Goal: Task Accomplishment & Management: Complete application form

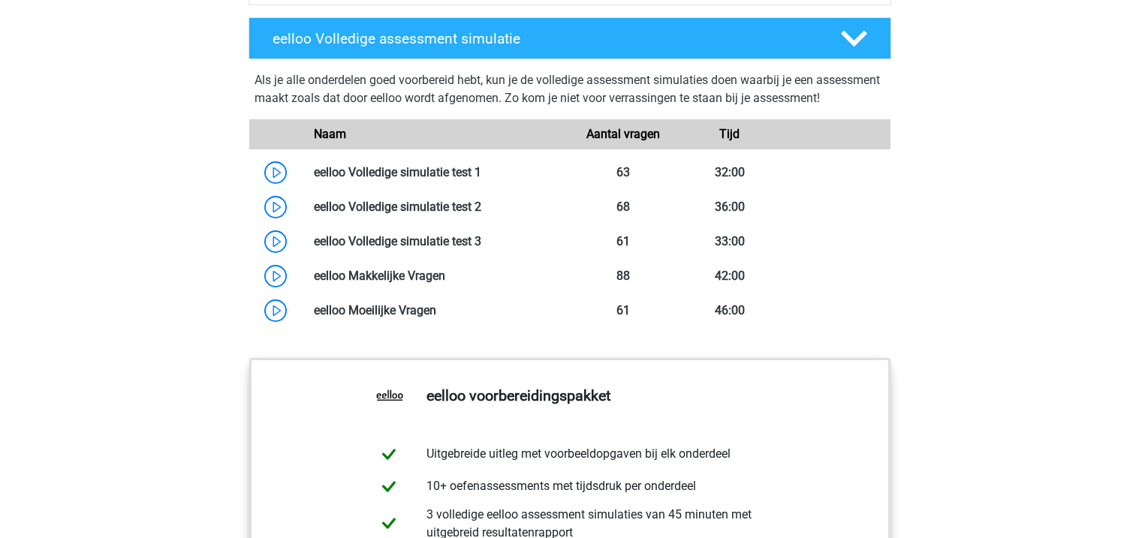
scroll to position [1118, 0]
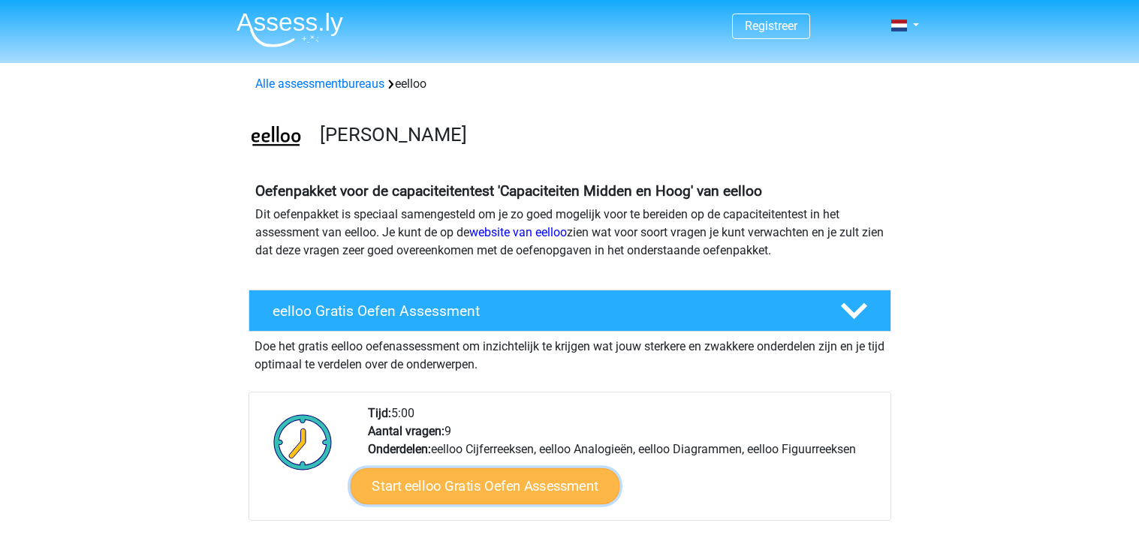
click at [534, 480] on link "Start eelloo Gratis Oefen Assessment" at bounding box center [485, 487] width 270 height 36
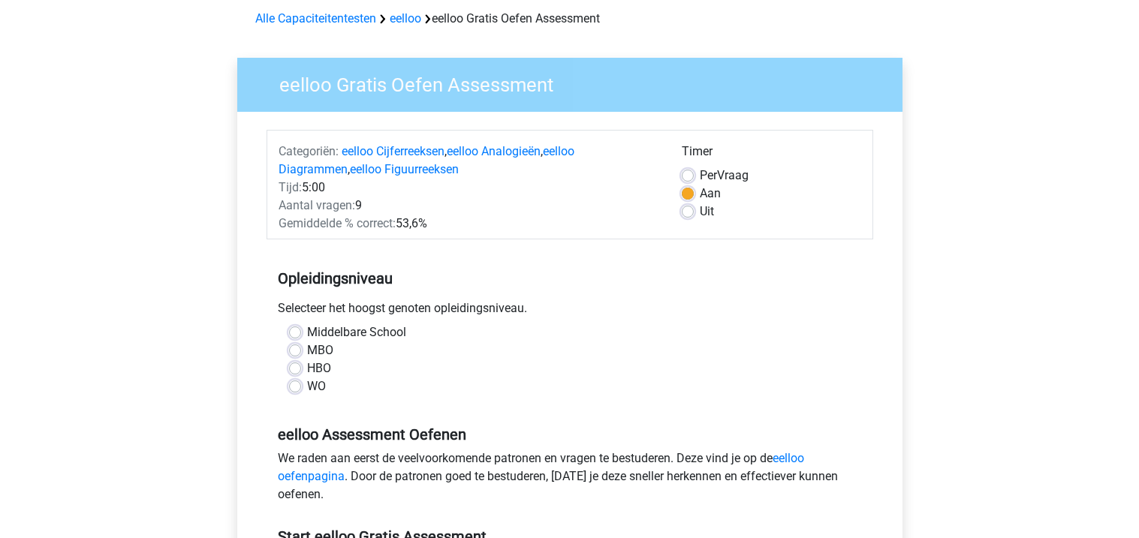
scroll to position [67, 0]
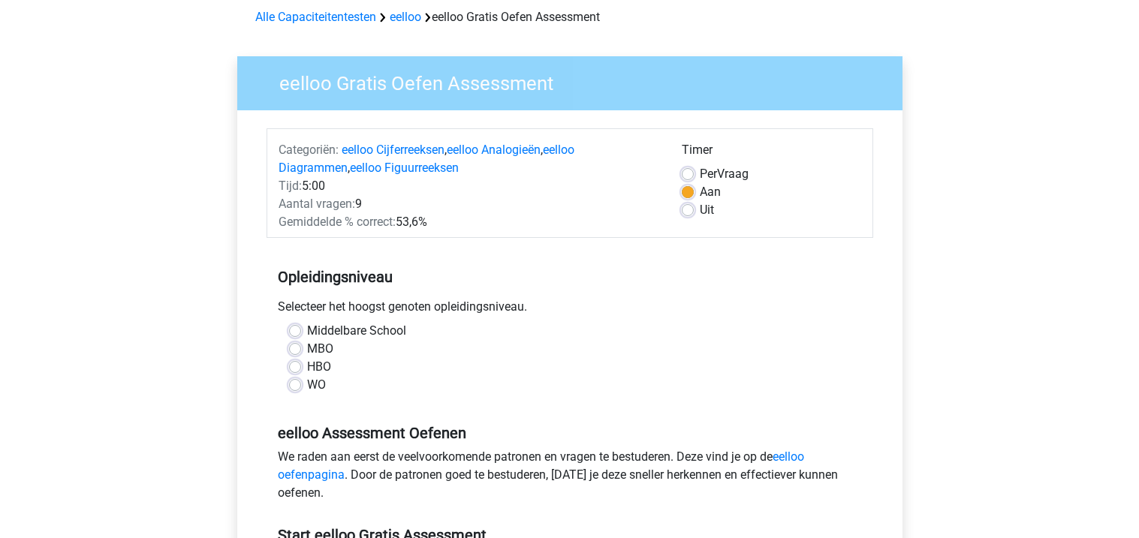
click at [307, 367] on label "HBO" at bounding box center [319, 367] width 24 height 18
click at [298, 367] on input "HBO" at bounding box center [295, 365] width 12 height 15
radio input "true"
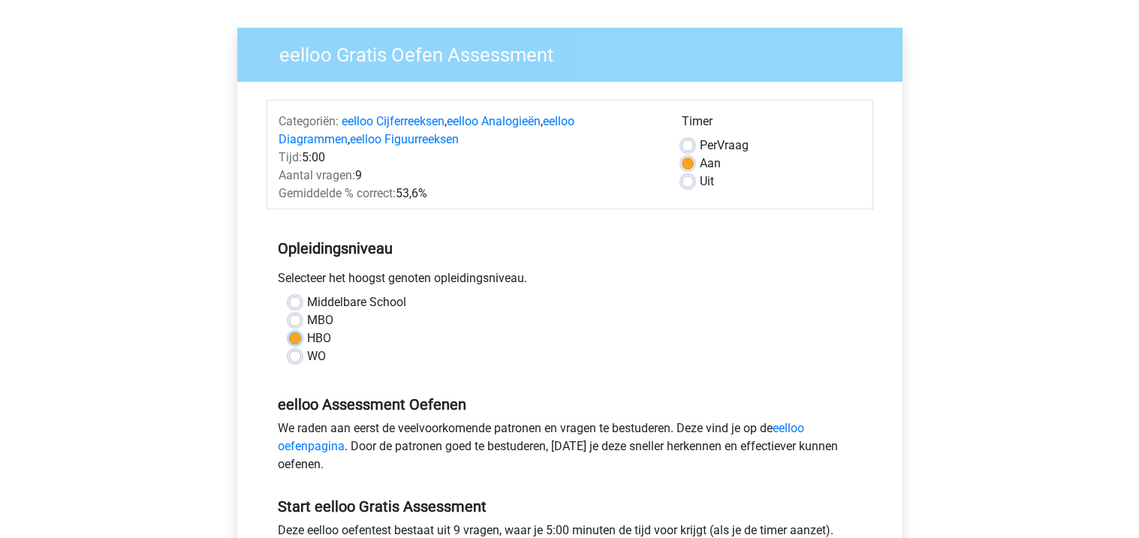
scroll to position [97, 0]
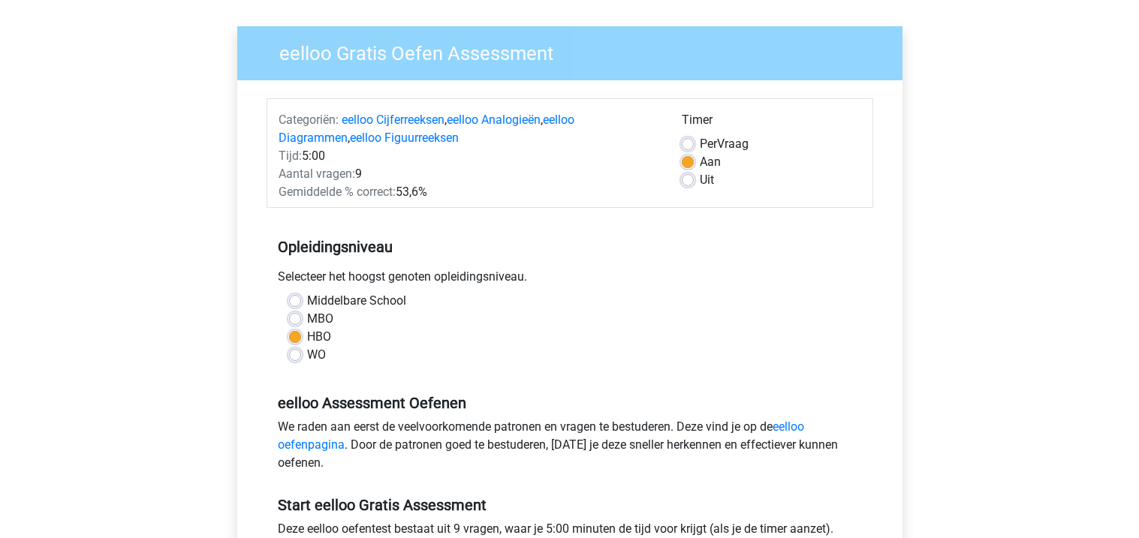
click at [700, 146] on span "Per" at bounding box center [708, 144] width 17 height 14
click at [694, 146] on input "Per Vraag" at bounding box center [688, 142] width 12 height 15
radio input "true"
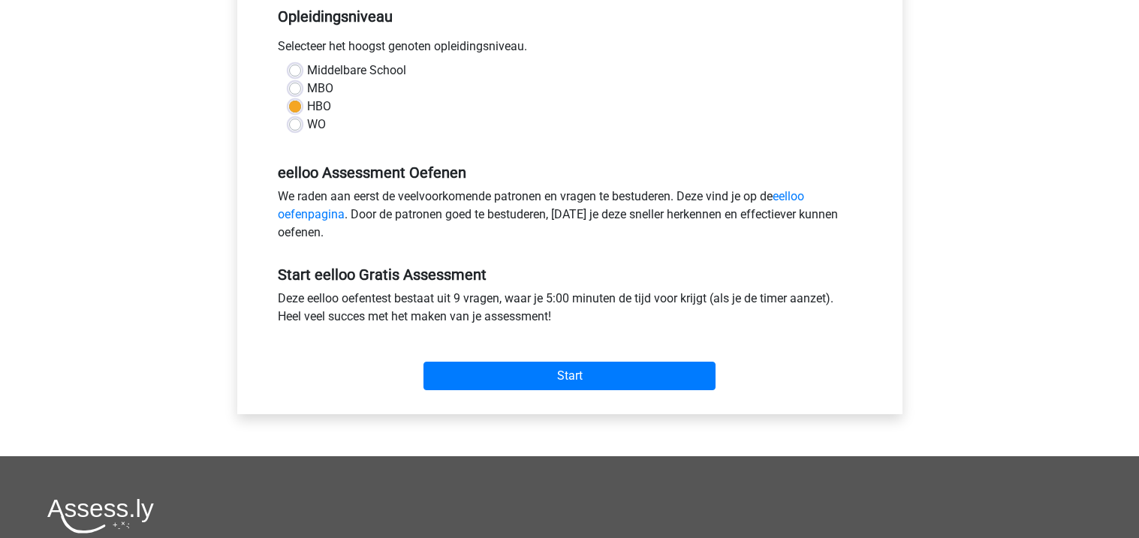
scroll to position [329, 0]
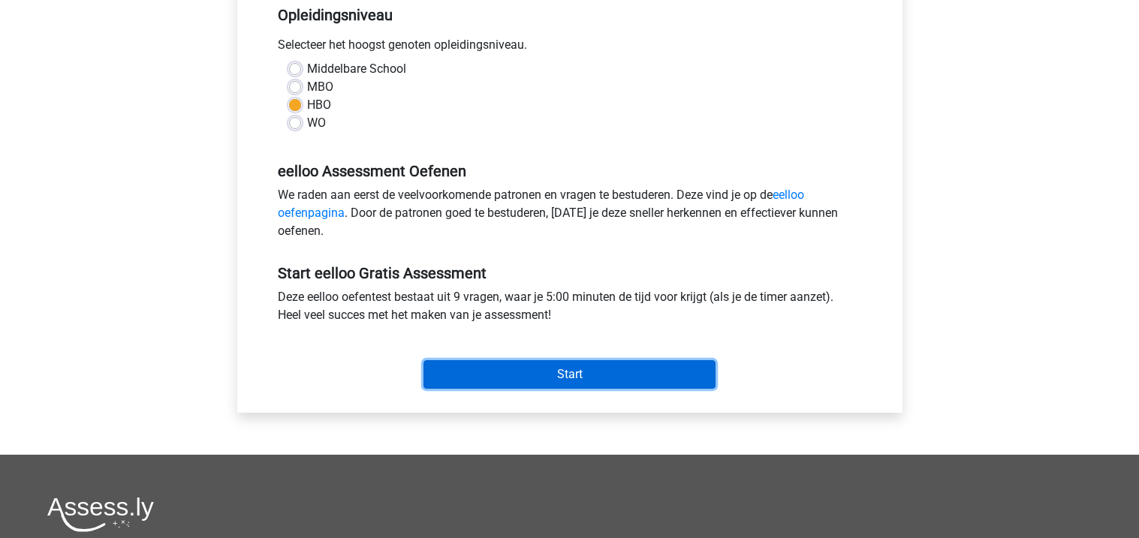
click at [636, 364] on input "Start" at bounding box center [570, 374] width 292 height 29
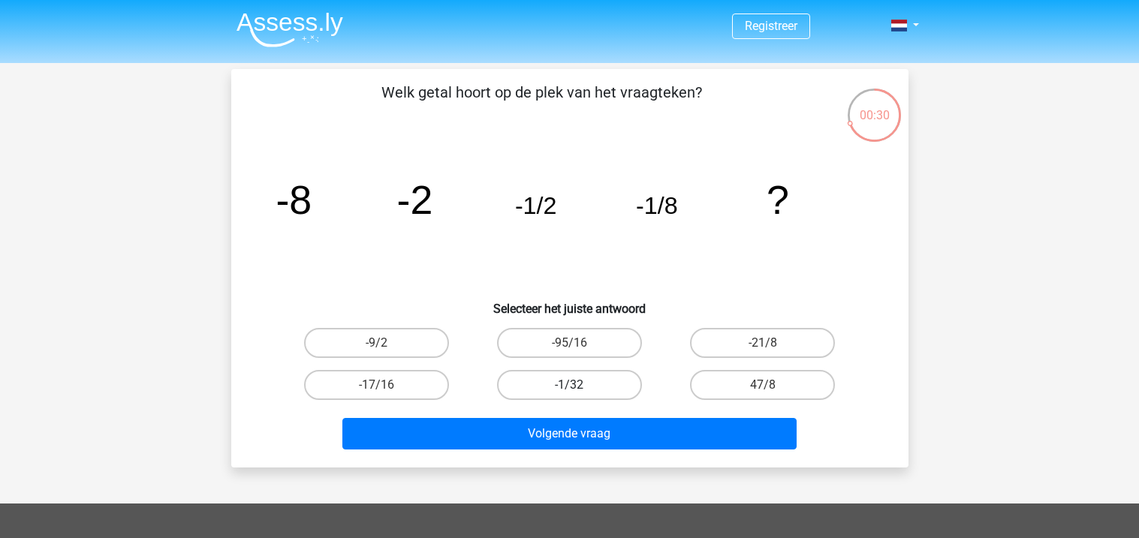
click at [531, 376] on label "-1/32" at bounding box center [569, 385] width 145 height 30
click at [569, 385] on input "-1/32" at bounding box center [574, 390] width 10 height 10
radio input "true"
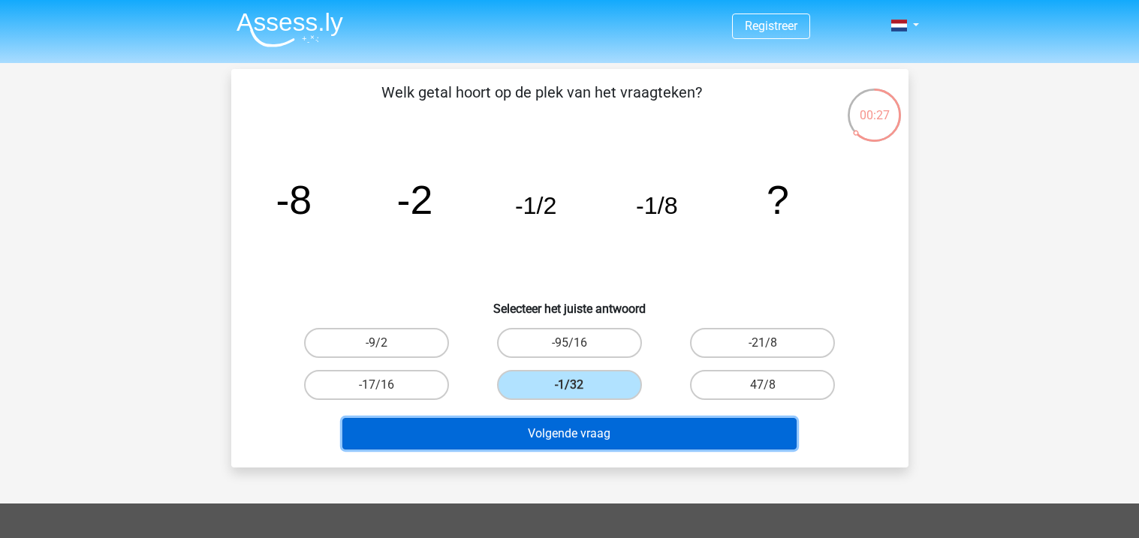
click at [562, 445] on button "Volgende vraag" at bounding box center [569, 434] width 454 height 32
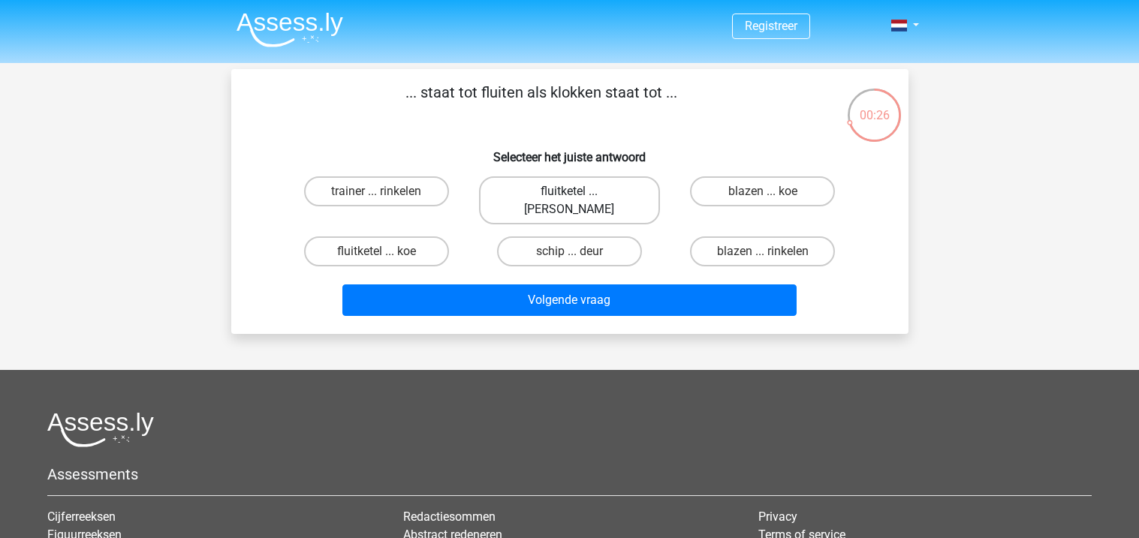
click at [565, 203] on label "fluitketel ... luiden" at bounding box center [569, 200] width 181 height 48
click at [569, 201] on input "fluitketel ... luiden" at bounding box center [574, 197] width 10 height 10
radio input "true"
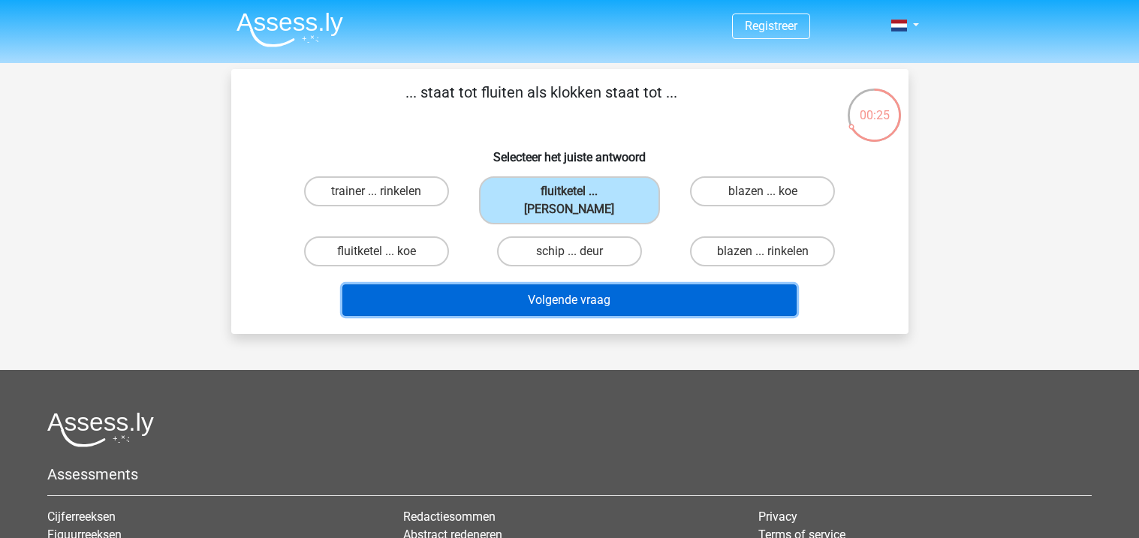
click at [596, 285] on button "Volgende vraag" at bounding box center [569, 301] width 454 height 32
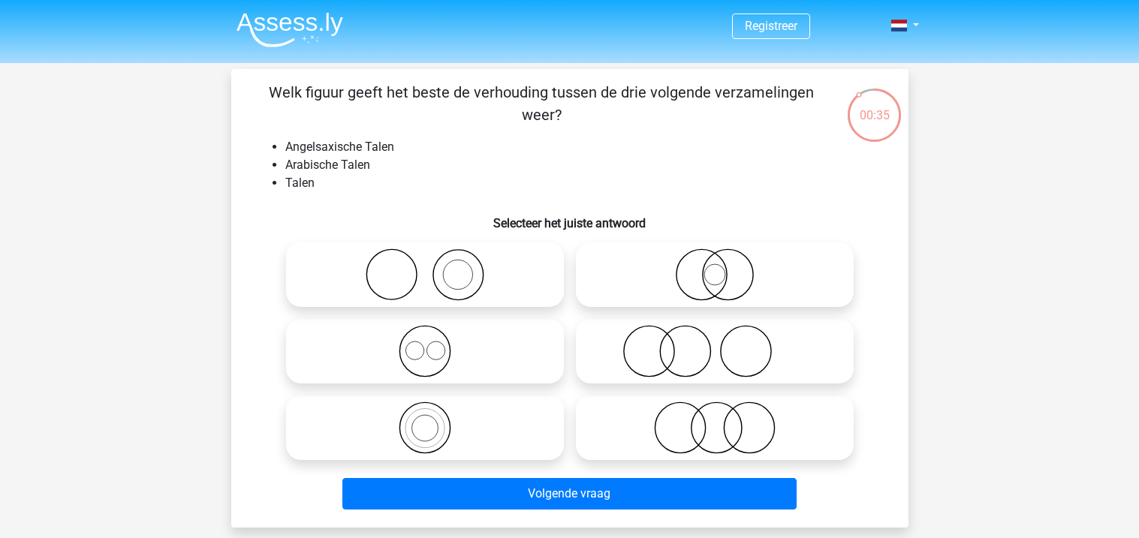
scroll to position [2, 0]
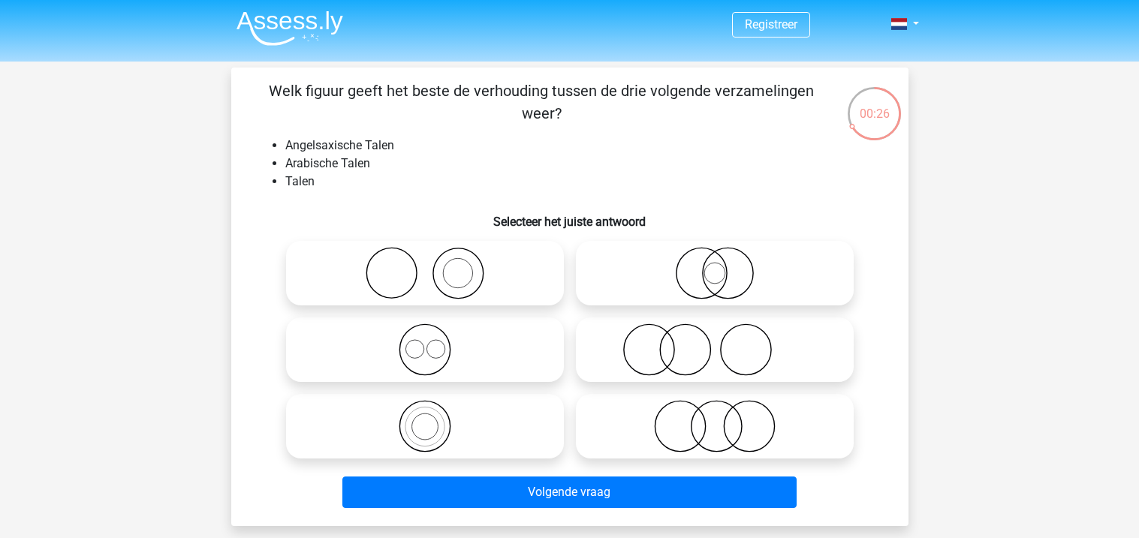
click at [426, 433] on icon at bounding box center [425, 426] width 266 height 53
click at [426, 419] on input "radio" at bounding box center [430, 414] width 10 height 10
radio input "true"
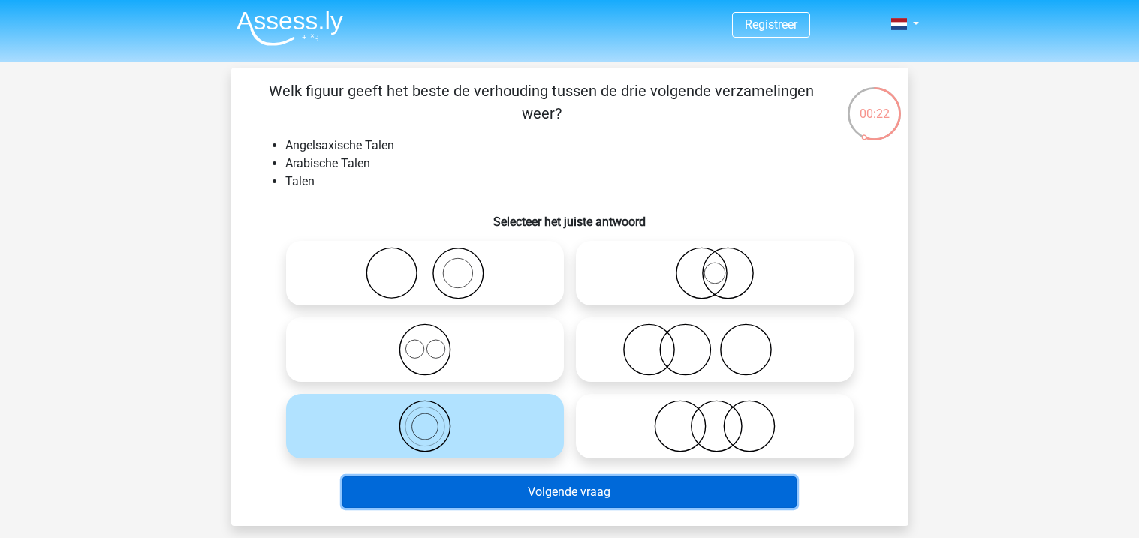
click at [508, 493] on button "Volgende vraag" at bounding box center [569, 493] width 454 height 32
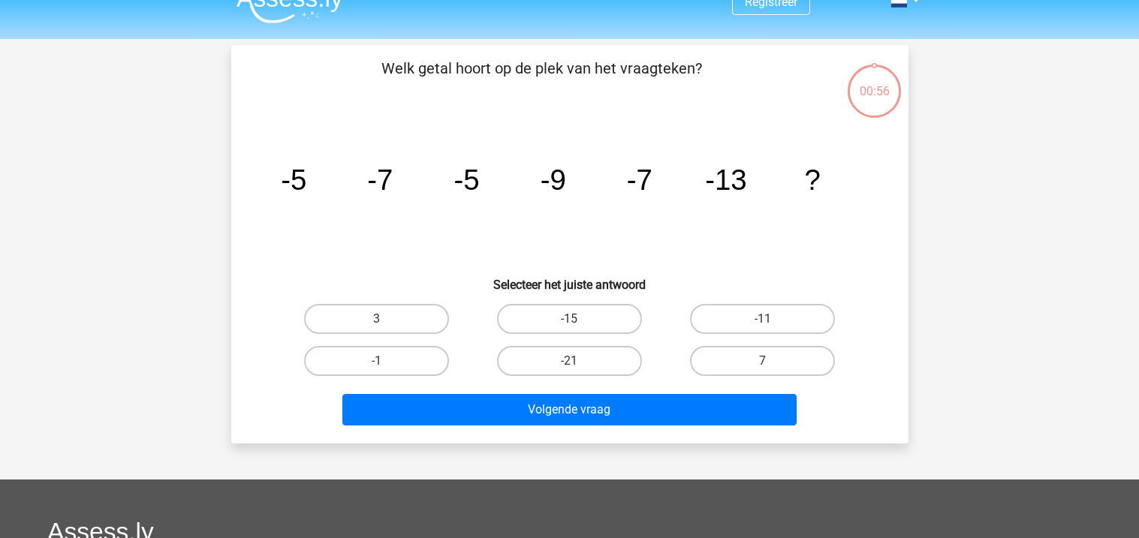
scroll to position [20, 0]
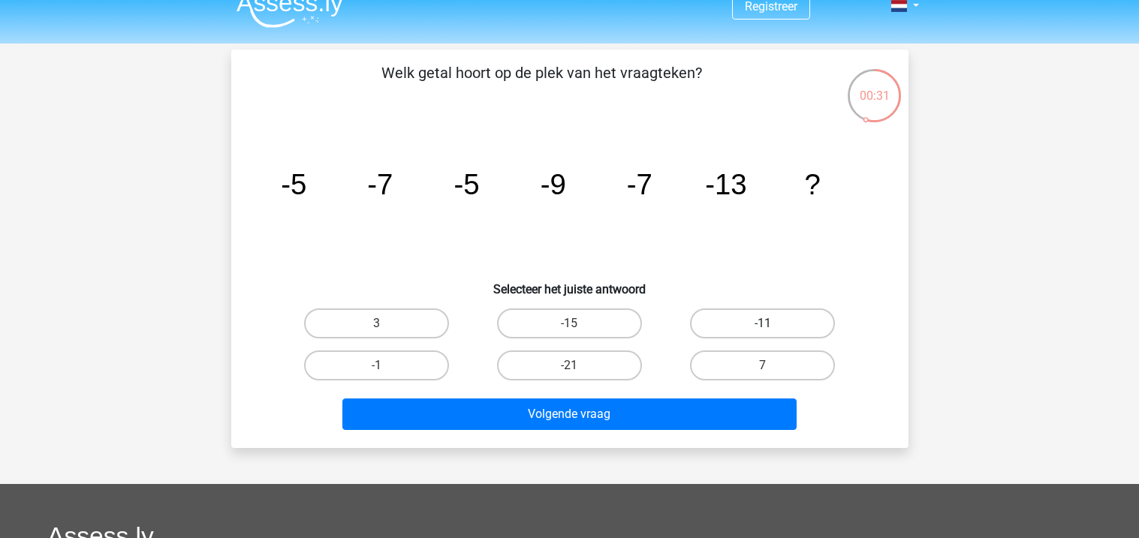
click at [741, 316] on label "-11" at bounding box center [762, 324] width 145 height 30
click at [763, 324] on input "-11" at bounding box center [768, 329] width 10 height 10
radio input "true"
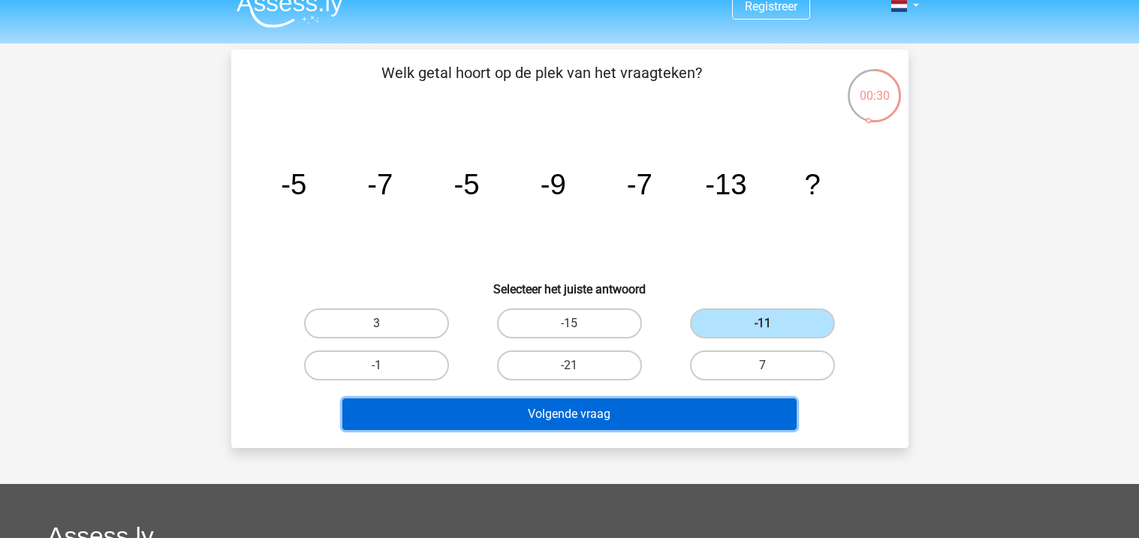
click at [625, 402] on button "Volgende vraag" at bounding box center [569, 415] width 454 height 32
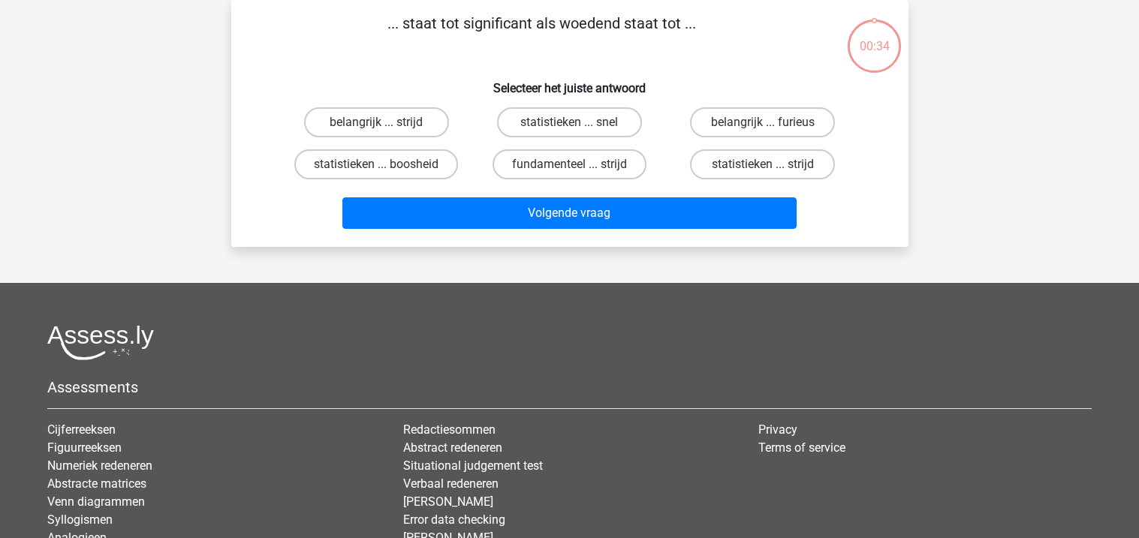
scroll to position [0, 0]
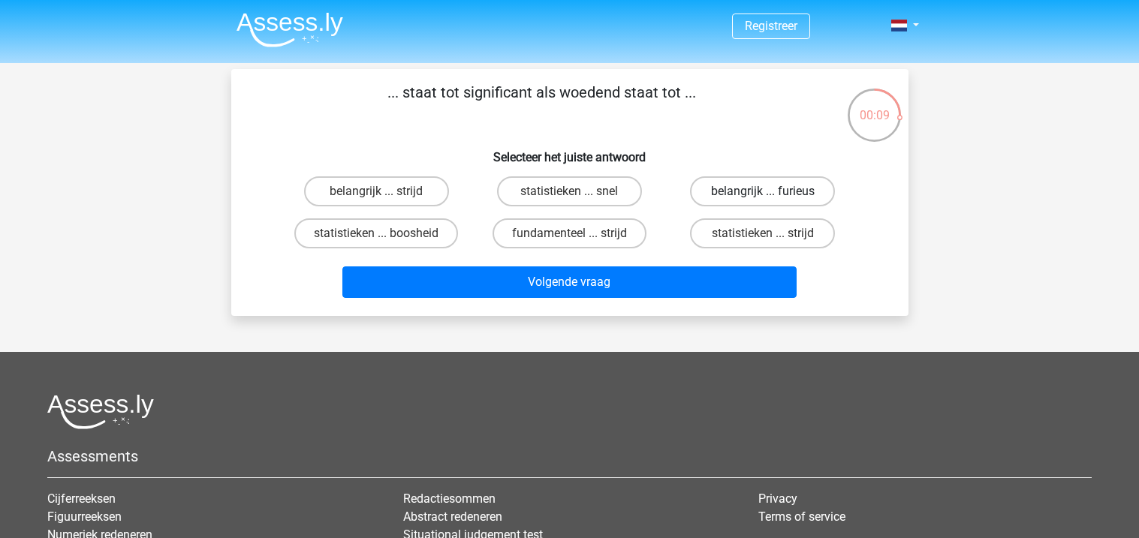
click at [723, 191] on label "belangrijk ... furieus" at bounding box center [762, 191] width 145 height 30
click at [763, 192] on input "belangrijk ... furieus" at bounding box center [768, 197] width 10 height 10
radio input "true"
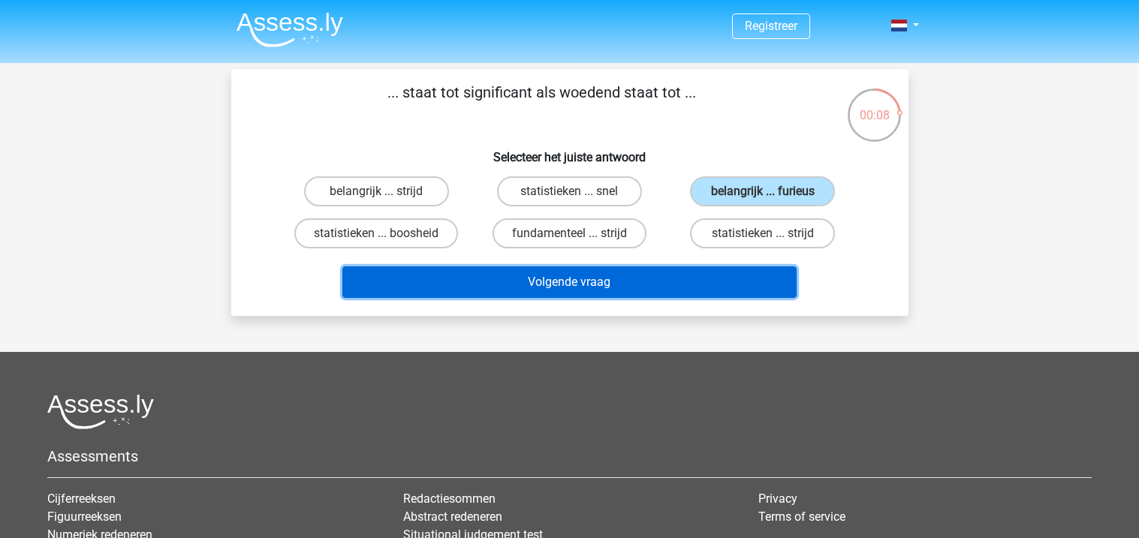
click at [671, 268] on button "Volgende vraag" at bounding box center [569, 283] width 454 height 32
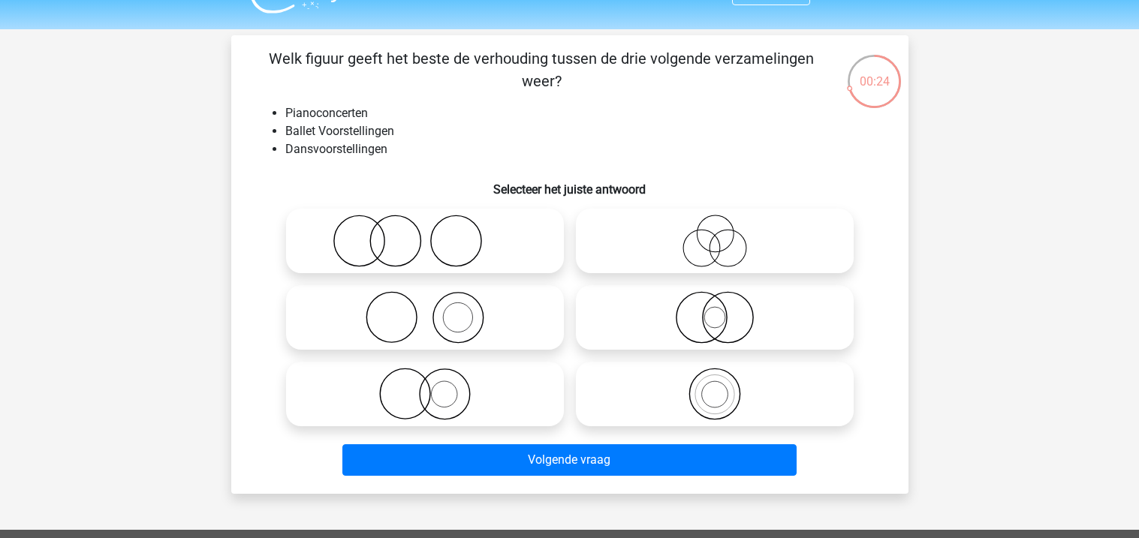
scroll to position [36, 0]
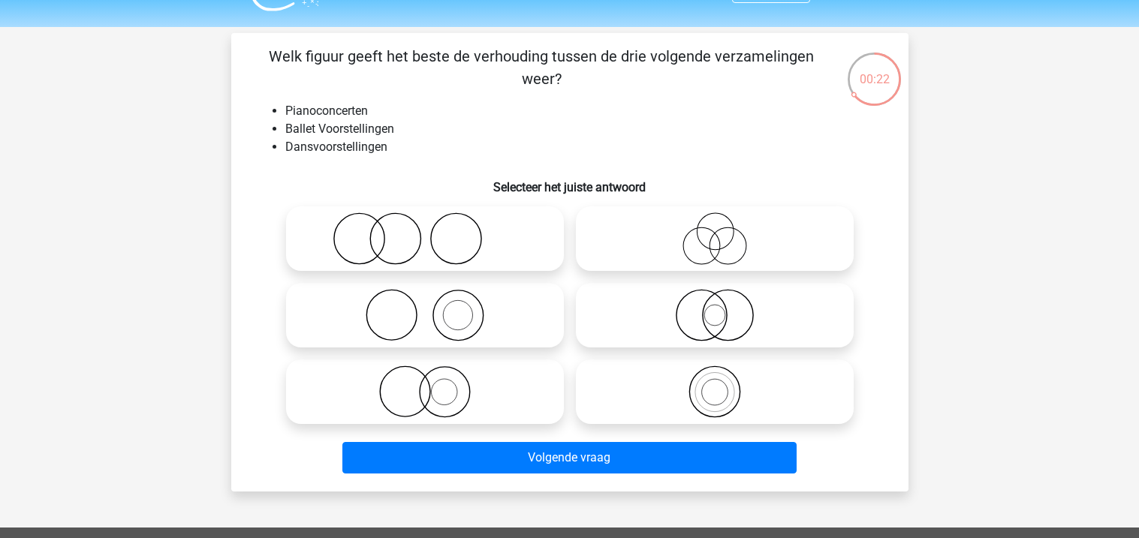
click at [466, 251] on icon at bounding box center [425, 239] width 266 height 53
click at [435, 231] on input "radio" at bounding box center [430, 227] width 10 height 10
radio input "true"
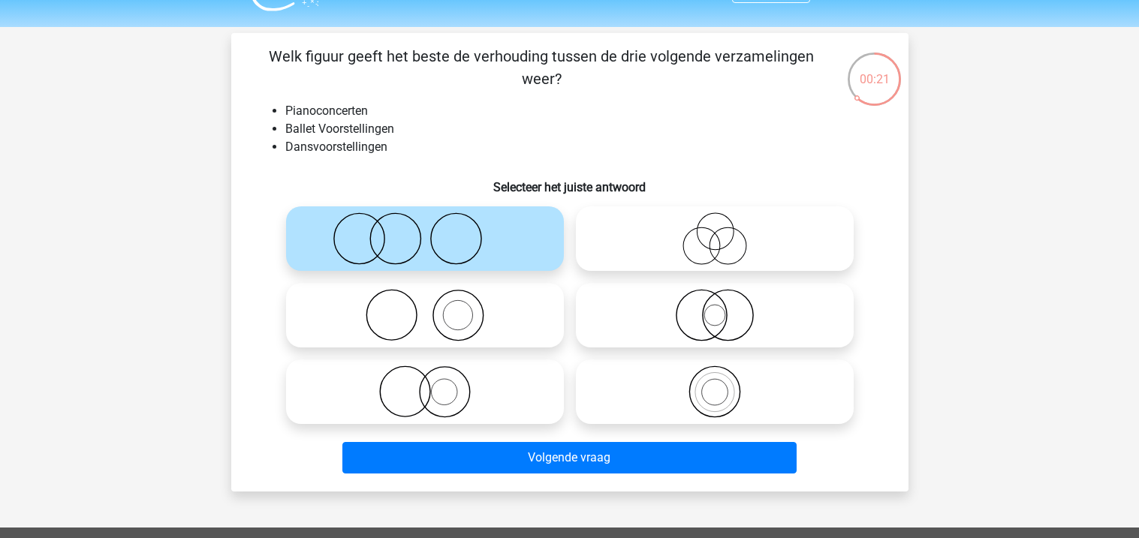
click at [476, 317] on icon at bounding box center [425, 315] width 266 height 53
click at [435, 308] on input "radio" at bounding box center [430, 303] width 10 height 10
radio input "true"
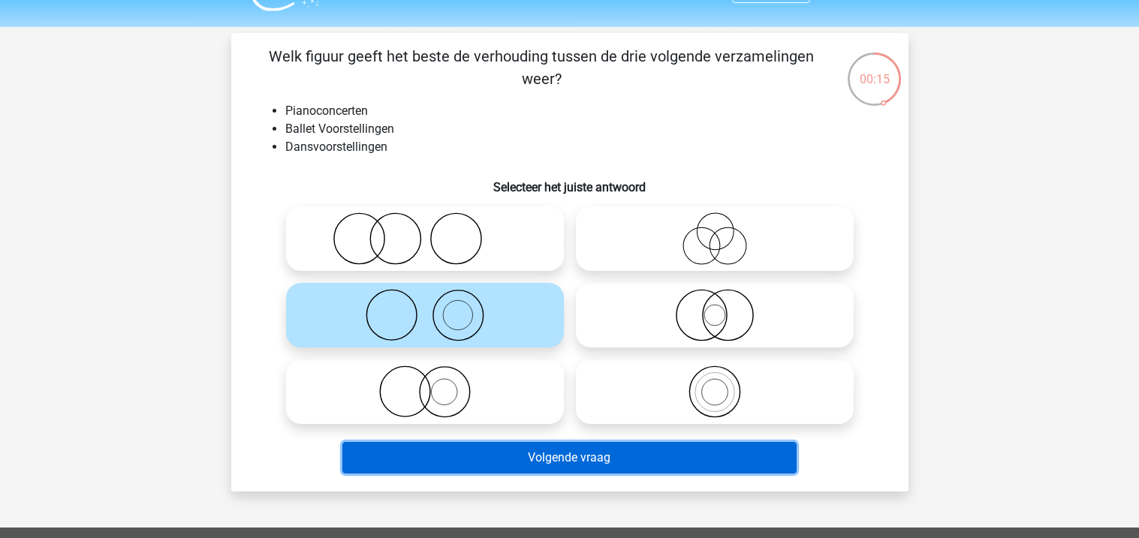
click at [527, 466] on button "Volgende vraag" at bounding box center [569, 458] width 454 height 32
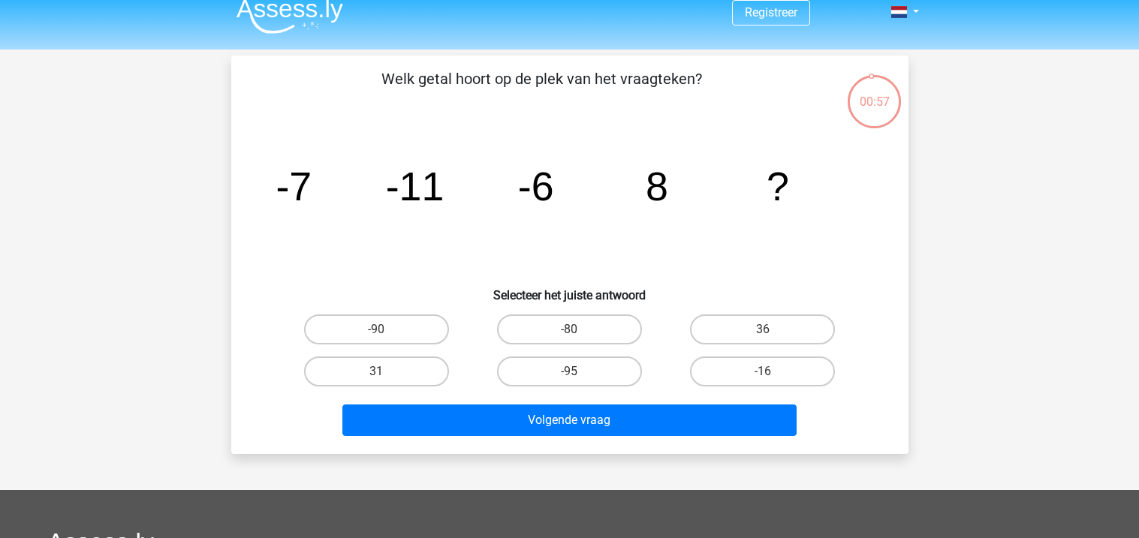
scroll to position [0, 0]
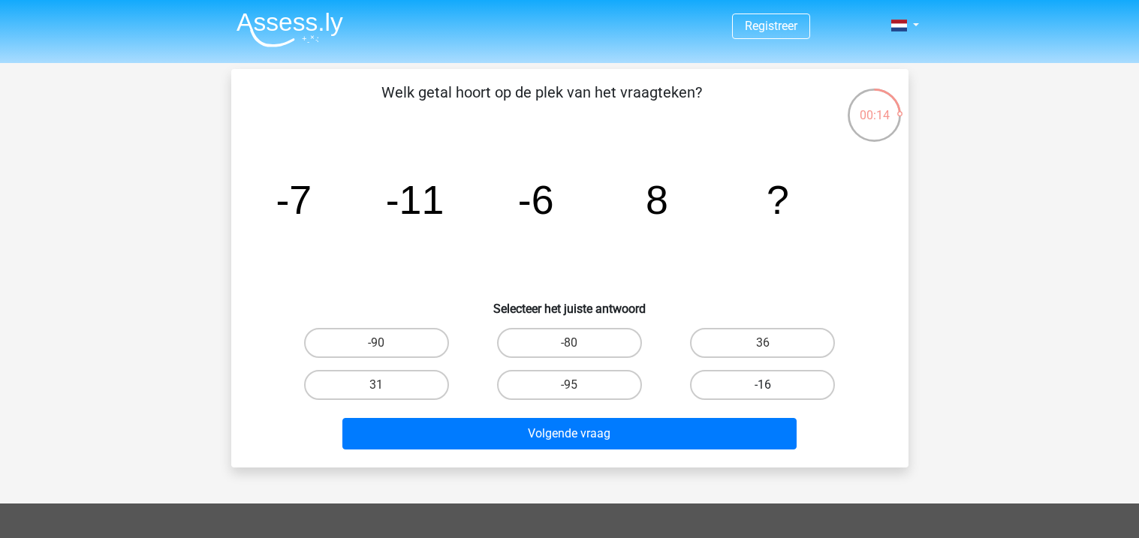
click at [738, 382] on label "-16" at bounding box center [762, 385] width 145 height 30
click at [763, 385] on input "-16" at bounding box center [768, 390] width 10 height 10
radio input "true"
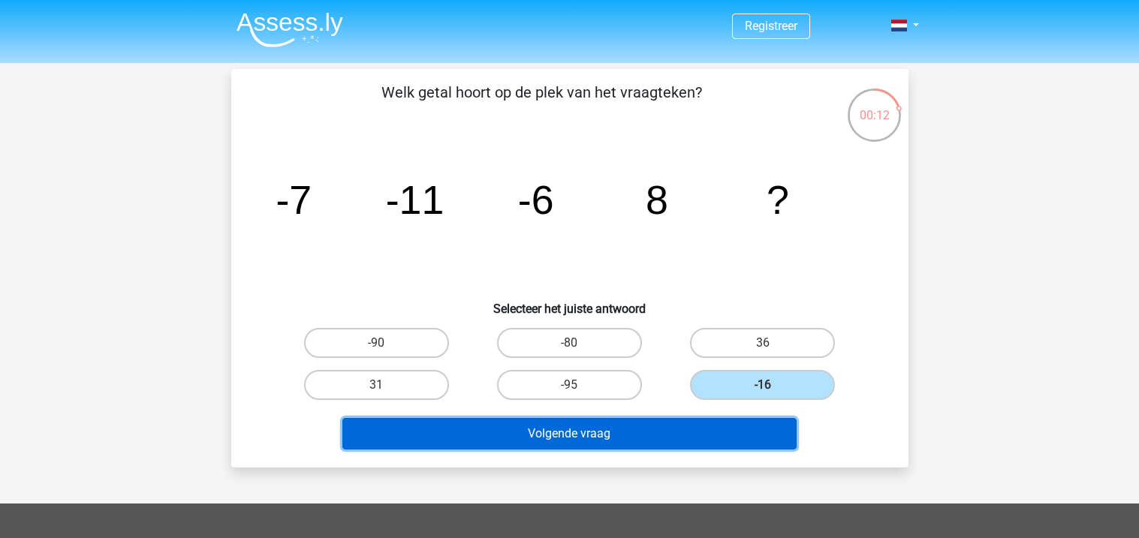
click at [683, 426] on button "Volgende vraag" at bounding box center [569, 434] width 454 height 32
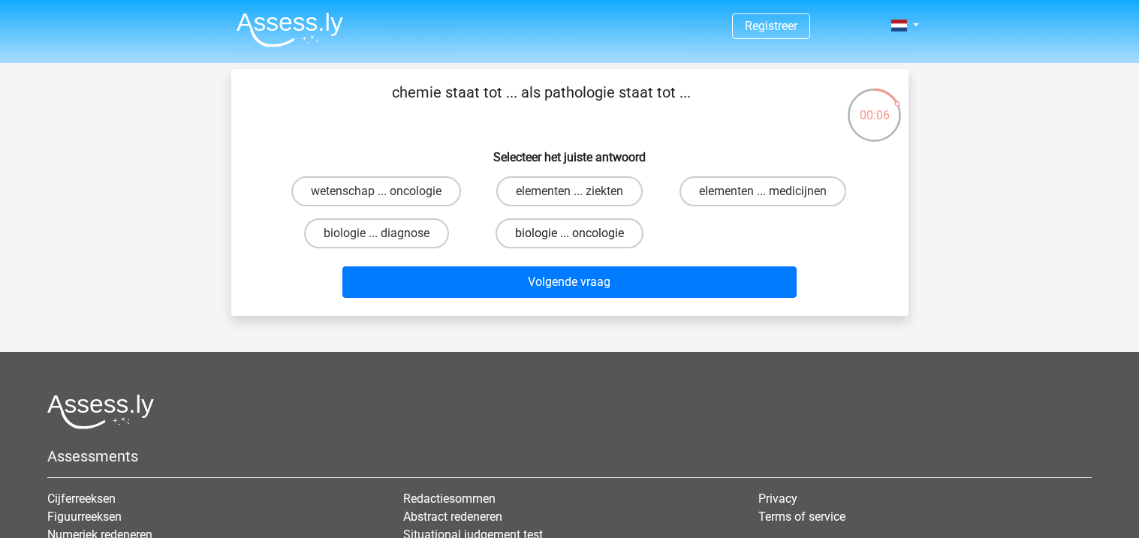
click at [532, 231] on label "biologie ... oncologie" at bounding box center [570, 234] width 148 height 30
click at [569, 234] on input "biologie ... oncologie" at bounding box center [574, 239] width 10 height 10
radio input "true"
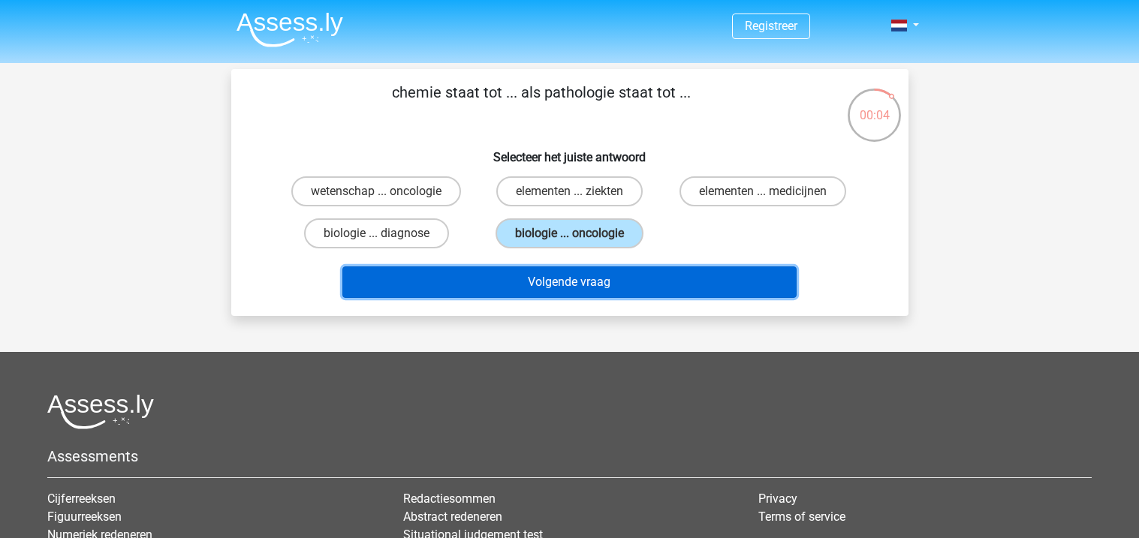
click at [557, 279] on button "Volgende vraag" at bounding box center [569, 283] width 454 height 32
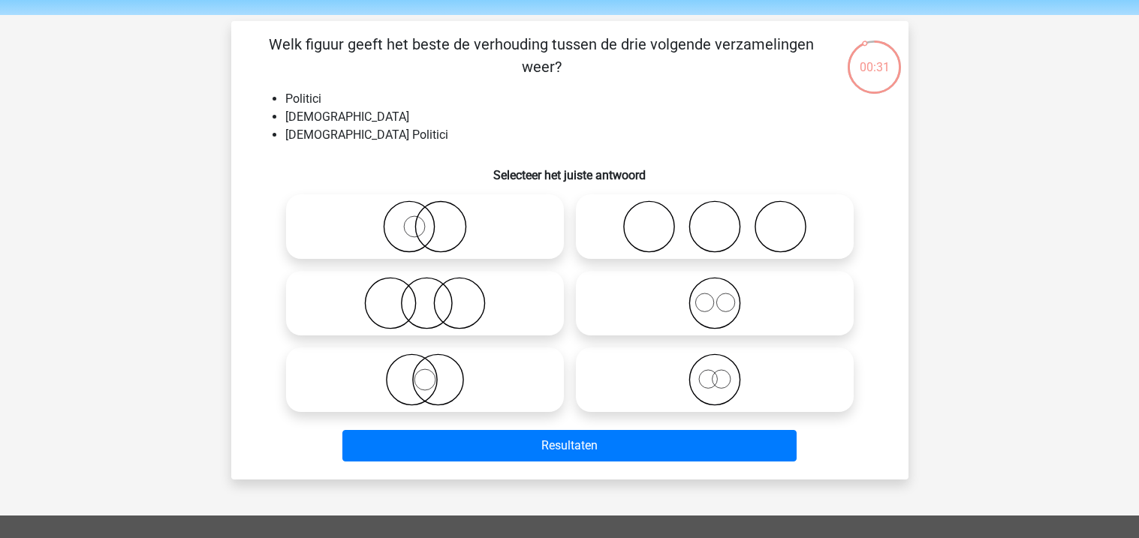
scroll to position [41, 0]
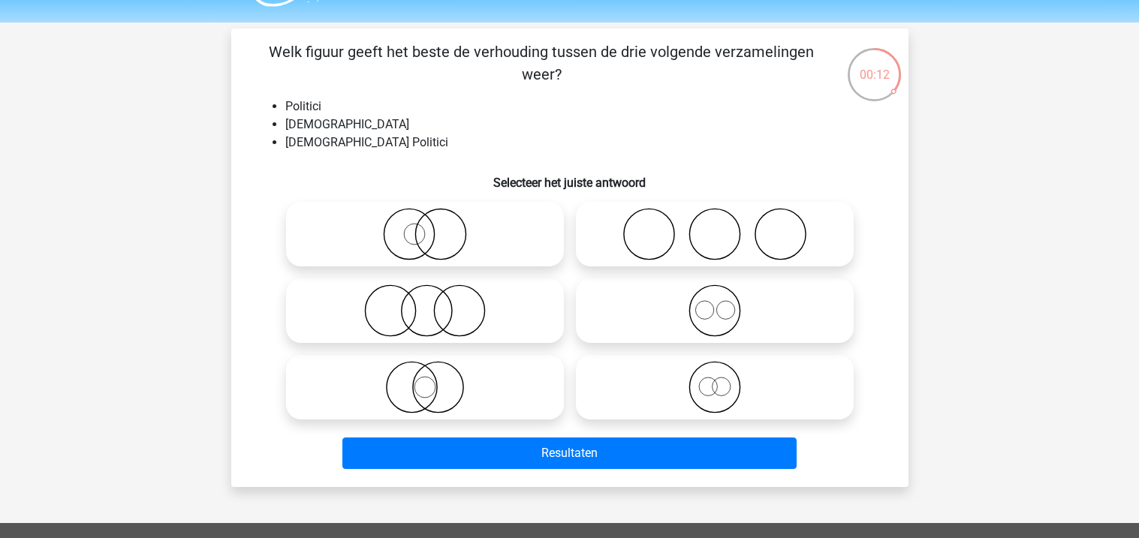
click at [445, 318] on icon at bounding box center [425, 311] width 266 height 53
click at [435, 303] on input "radio" at bounding box center [430, 299] width 10 height 10
radio input "true"
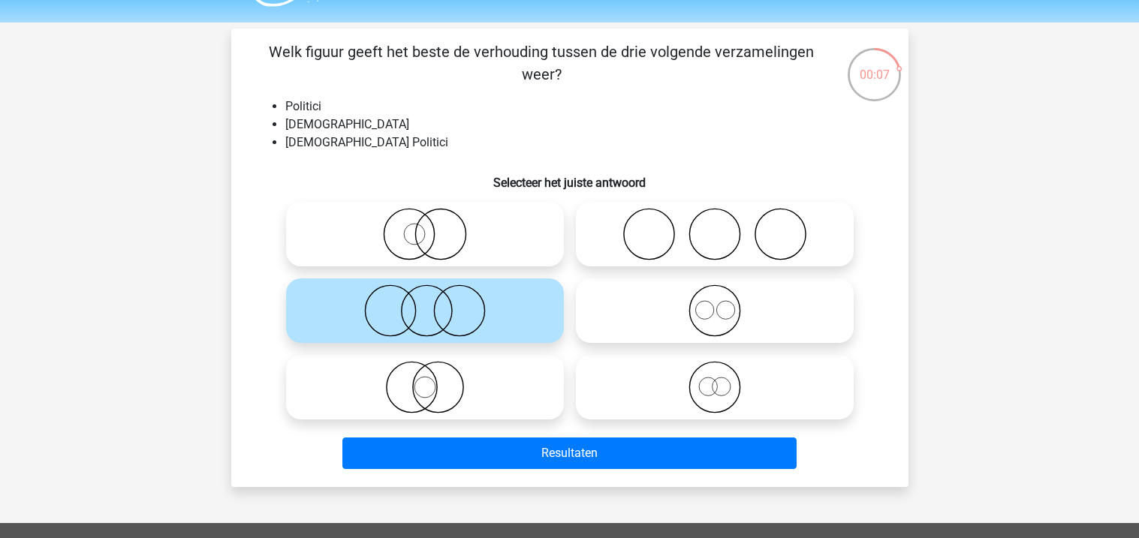
click at [478, 372] on icon at bounding box center [425, 387] width 266 height 53
click at [435, 372] on input "radio" at bounding box center [430, 375] width 10 height 10
radio input "true"
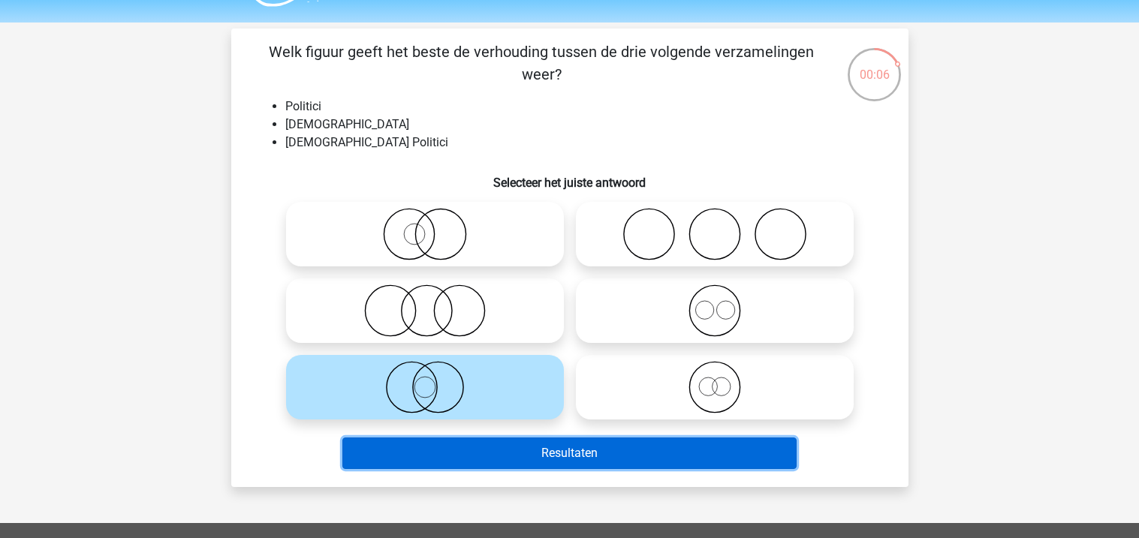
click at [526, 462] on button "Resultaten" at bounding box center [569, 454] width 454 height 32
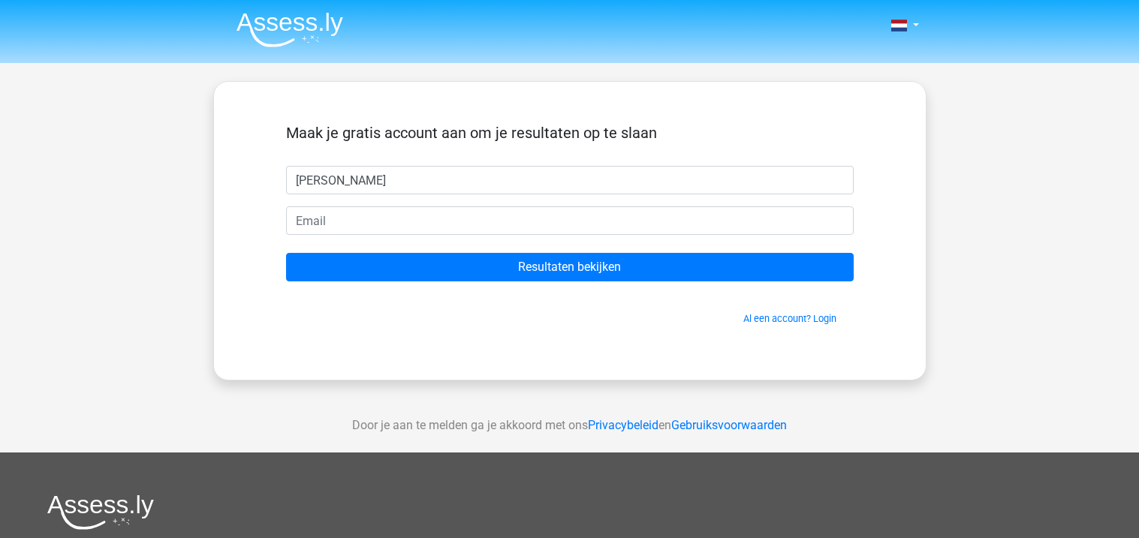
type input "[PERSON_NAME]"
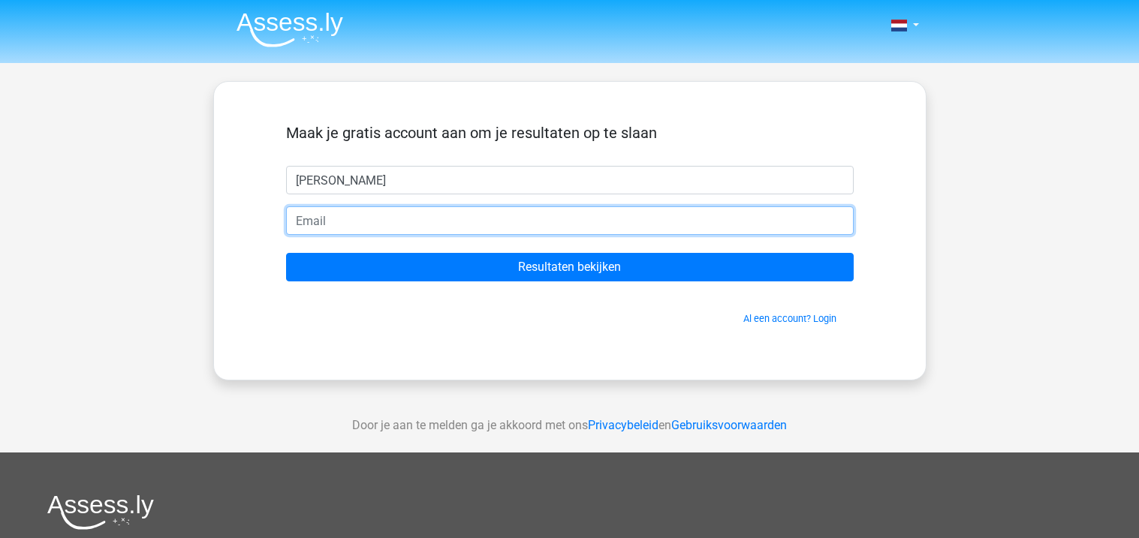
click at [444, 217] on input "email" at bounding box center [570, 221] width 568 height 29
type input "[EMAIL_ADDRESS][DOMAIN_NAME]"
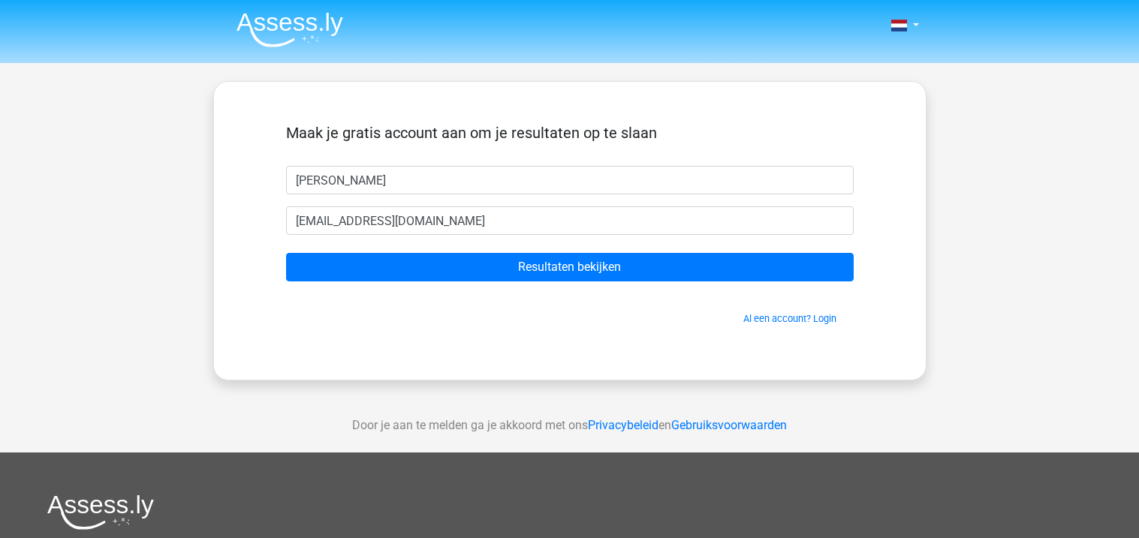
click at [462, 287] on form "Maak je gratis account aan om je resultaten op te slaan Mike Mikevlieg1@gmail.c…" at bounding box center [570, 225] width 568 height 202
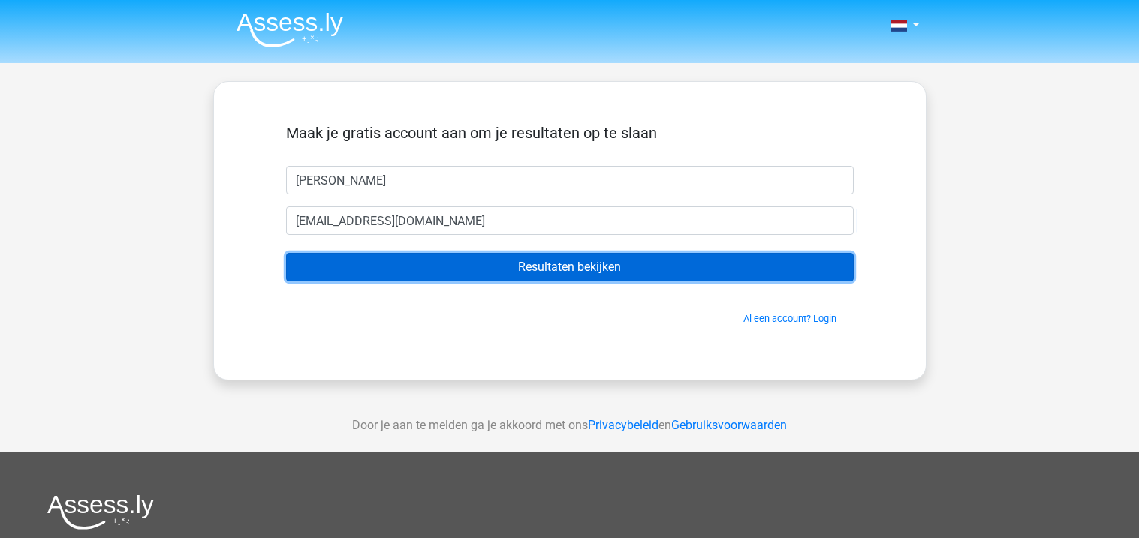
click at [450, 280] on input "Resultaten bekijken" at bounding box center [570, 267] width 568 height 29
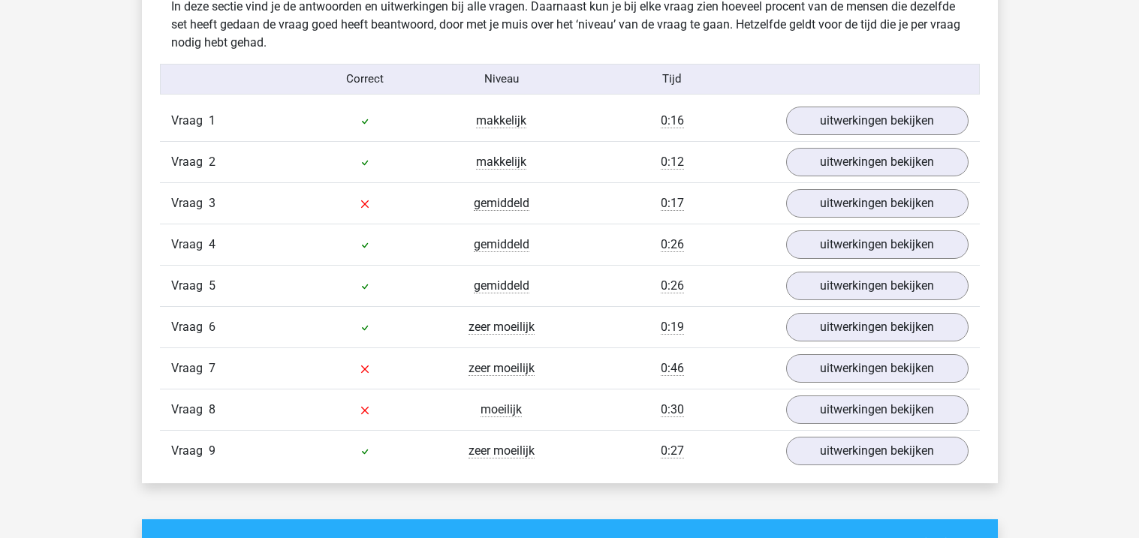
scroll to position [1626, 0]
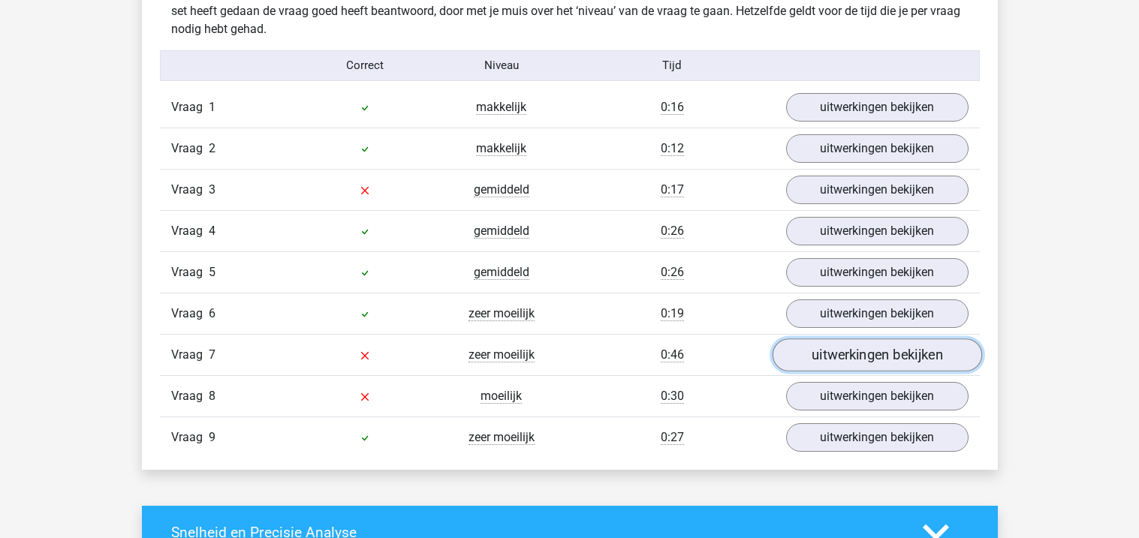
click at [807, 356] on link "uitwerkingen bekijken" at bounding box center [877, 355] width 210 height 33
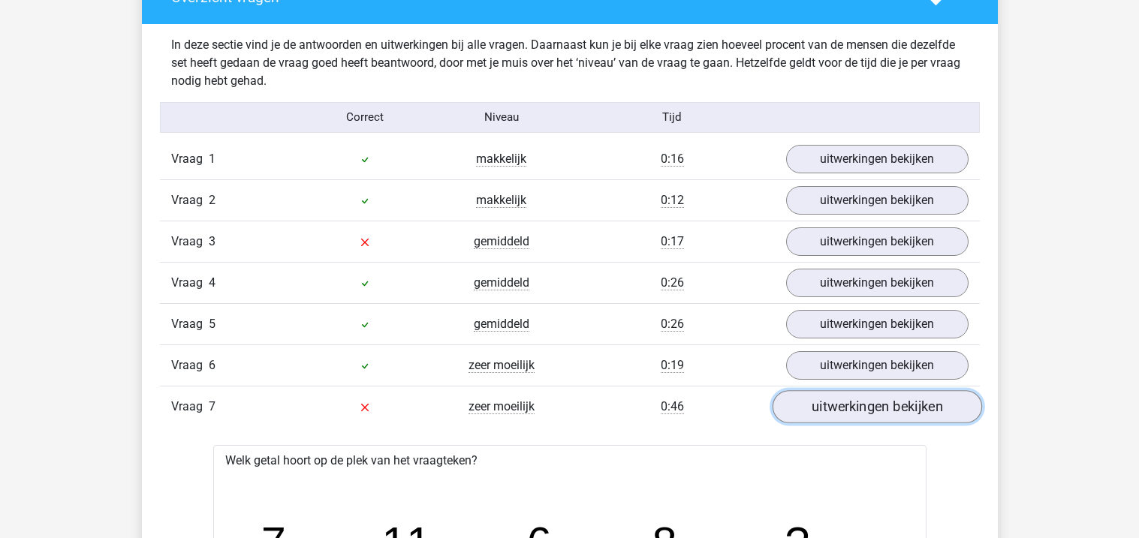
scroll to position [1566, 0]
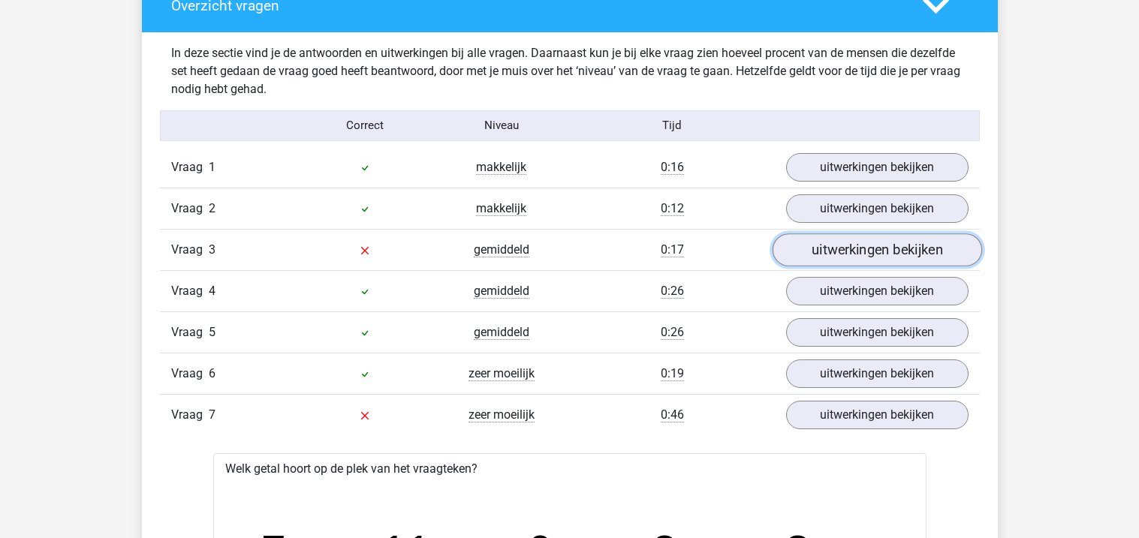
click at [859, 238] on link "uitwerkingen bekijken" at bounding box center [877, 250] width 210 height 33
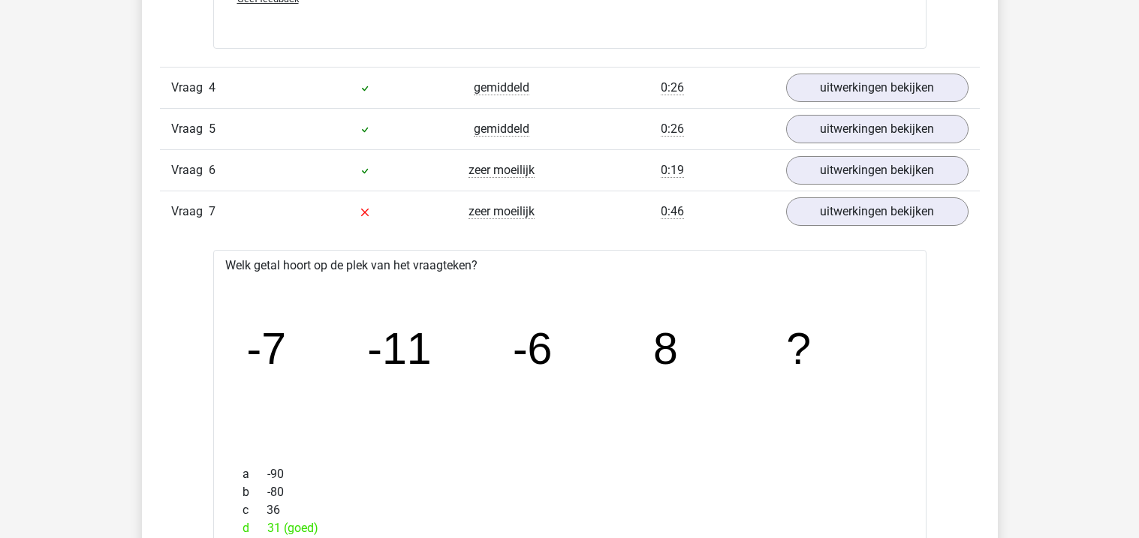
scroll to position [2755, 0]
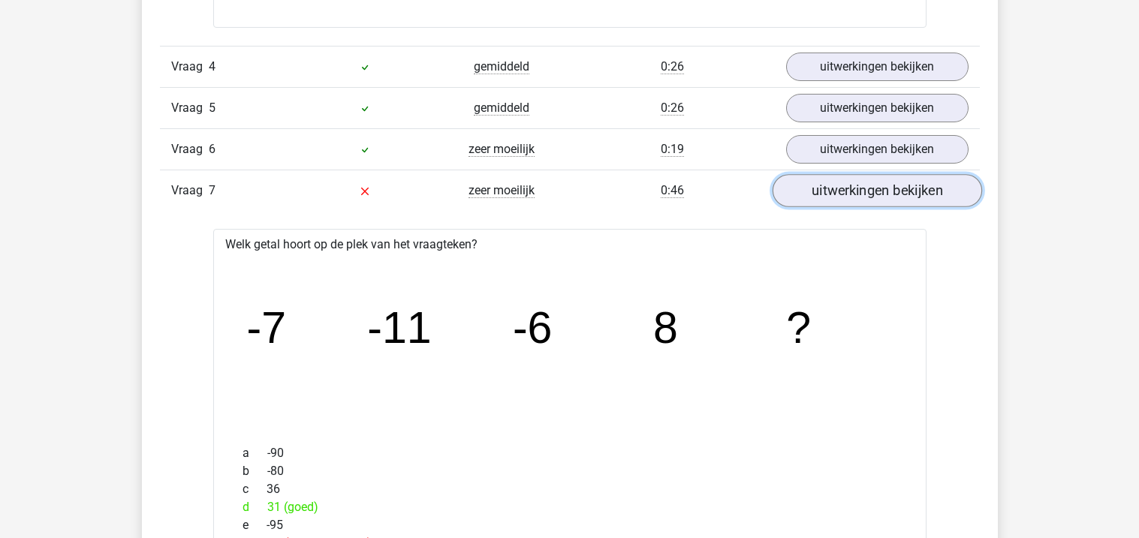
click at [804, 204] on link "uitwerkingen bekijken" at bounding box center [877, 190] width 210 height 33
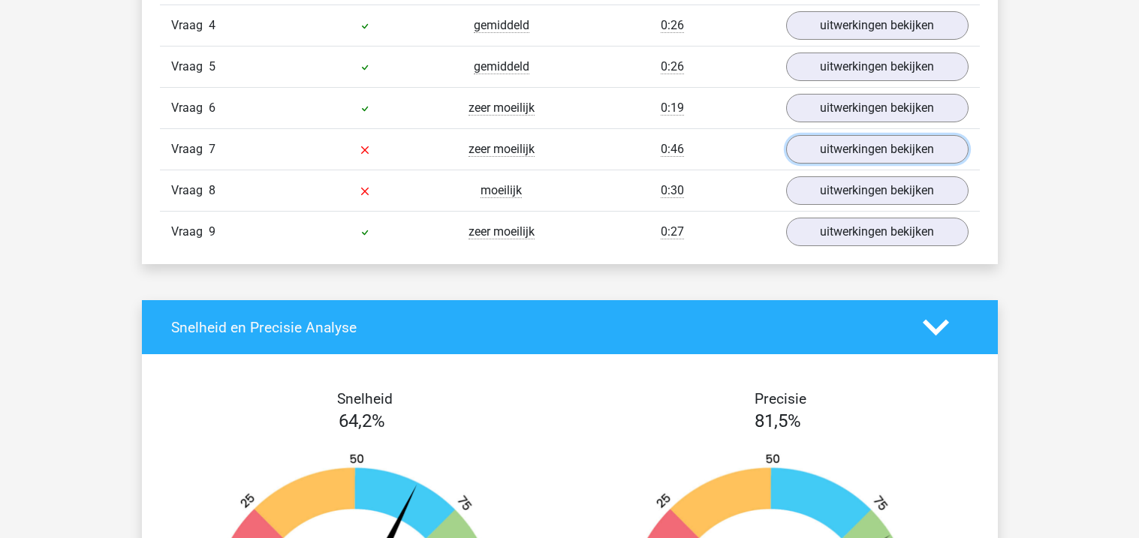
scroll to position [2801, 0]
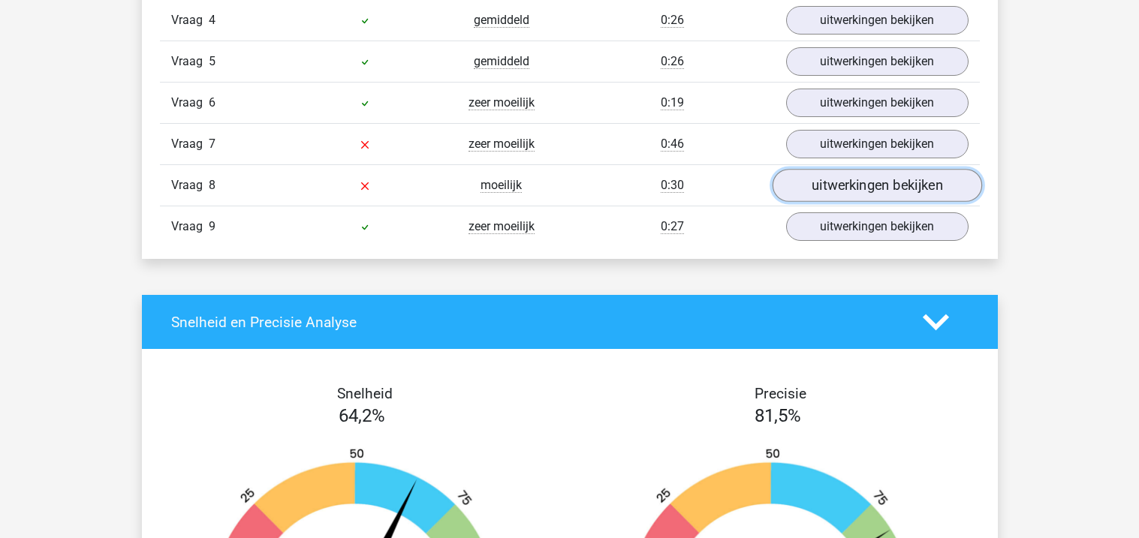
click at [814, 183] on link "uitwerkingen bekijken" at bounding box center [877, 185] width 210 height 33
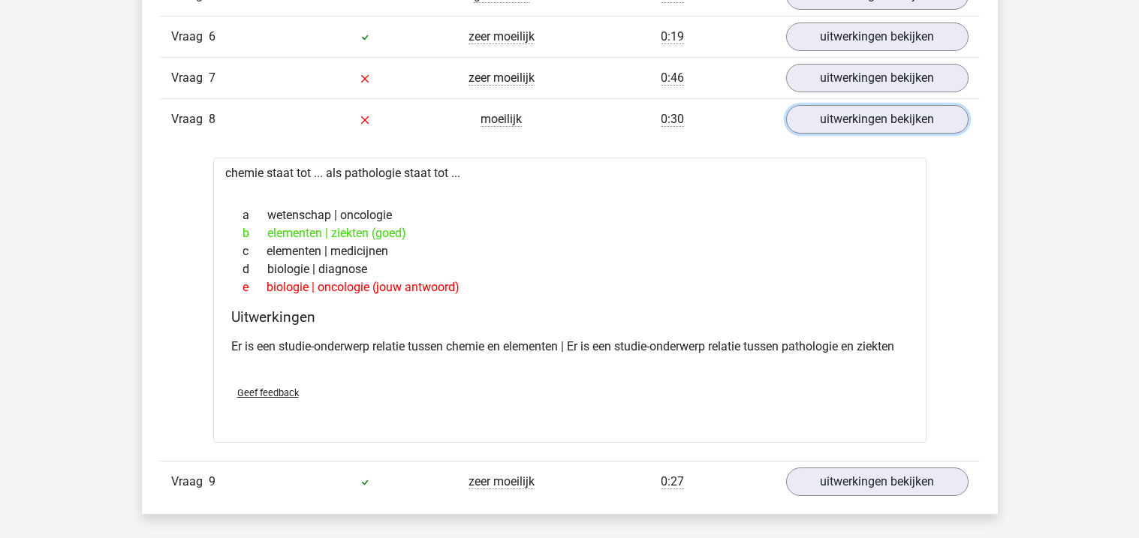
scroll to position [2886, 0]
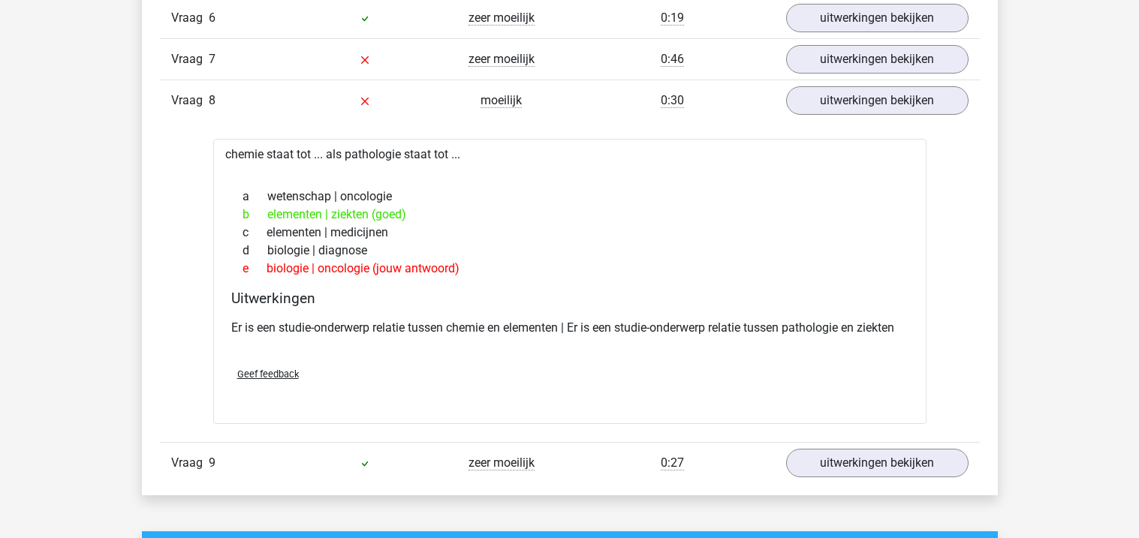
click at [658, 194] on div "a wetenschap | oncologie" at bounding box center [569, 197] width 677 height 18
